Goal: Navigation & Orientation: Find specific page/section

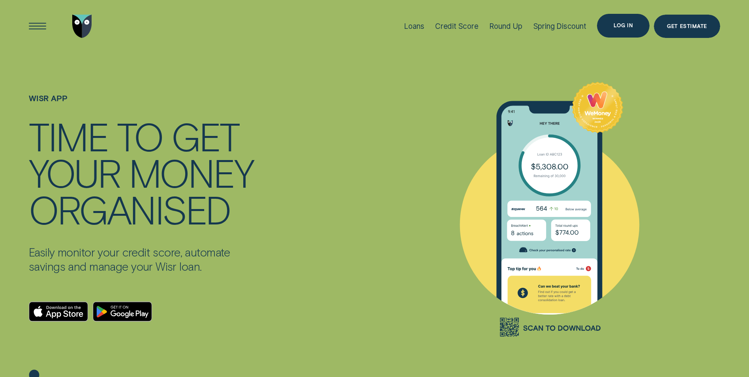
click at [619, 20] on div "Log in" at bounding box center [623, 26] width 53 height 24
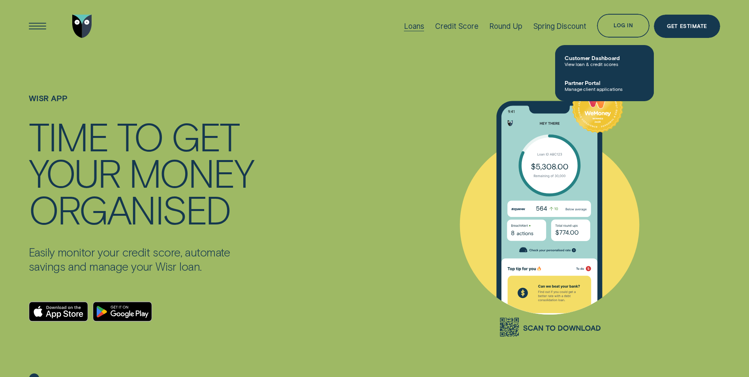
drag, startPoint x: 412, startPoint y: 39, endPoint x: 451, endPoint y: 150, distance: 118.3
click at [412, 40] on div "Loans" at bounding box center [414, 26] width 20 height 53
